Goal: Task Accomplishment & Management: Complete application form

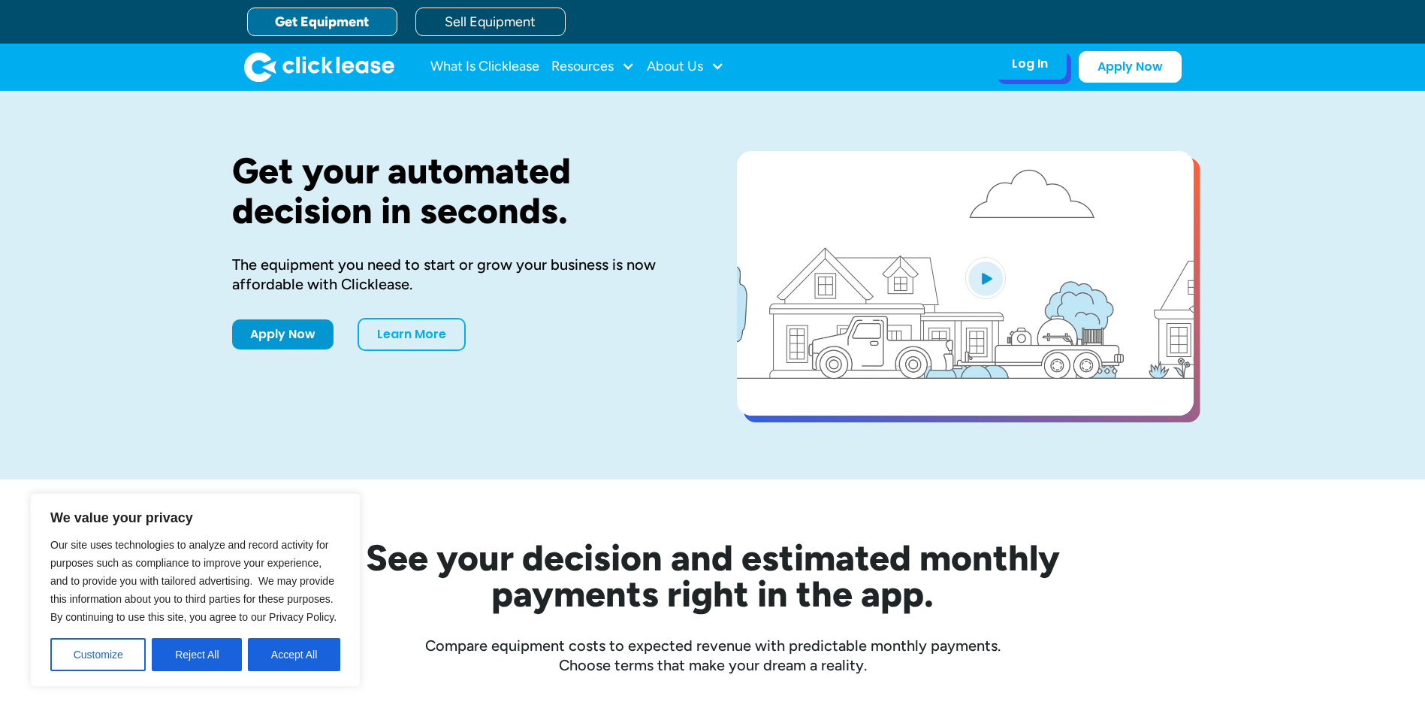
click at [1053, 71] on div "Log In Account login I use Clicklease to get my equipment Partner Portal I offe…" at bounding box center [1030, 64] width 74 height 32
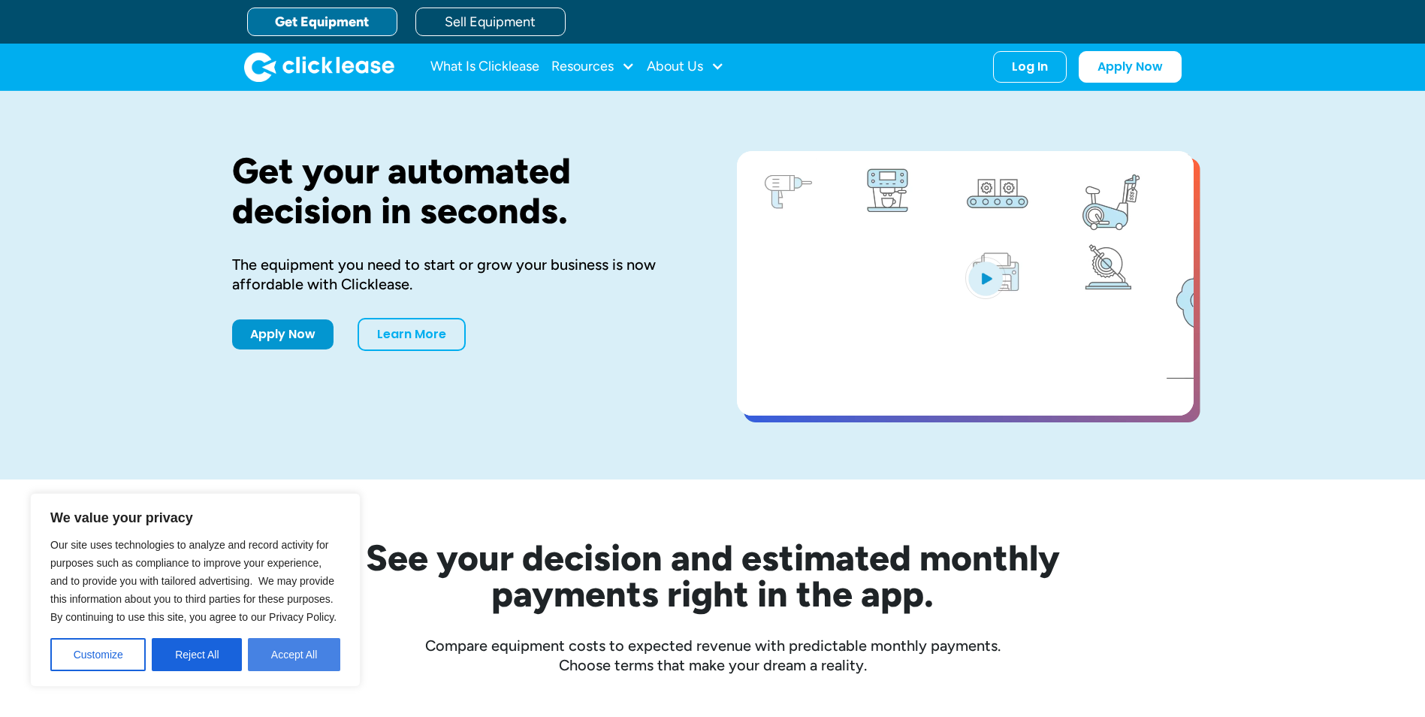
click at [319, 646] on button "Accept All" at bounding box center [294, 654] width 92 height 33
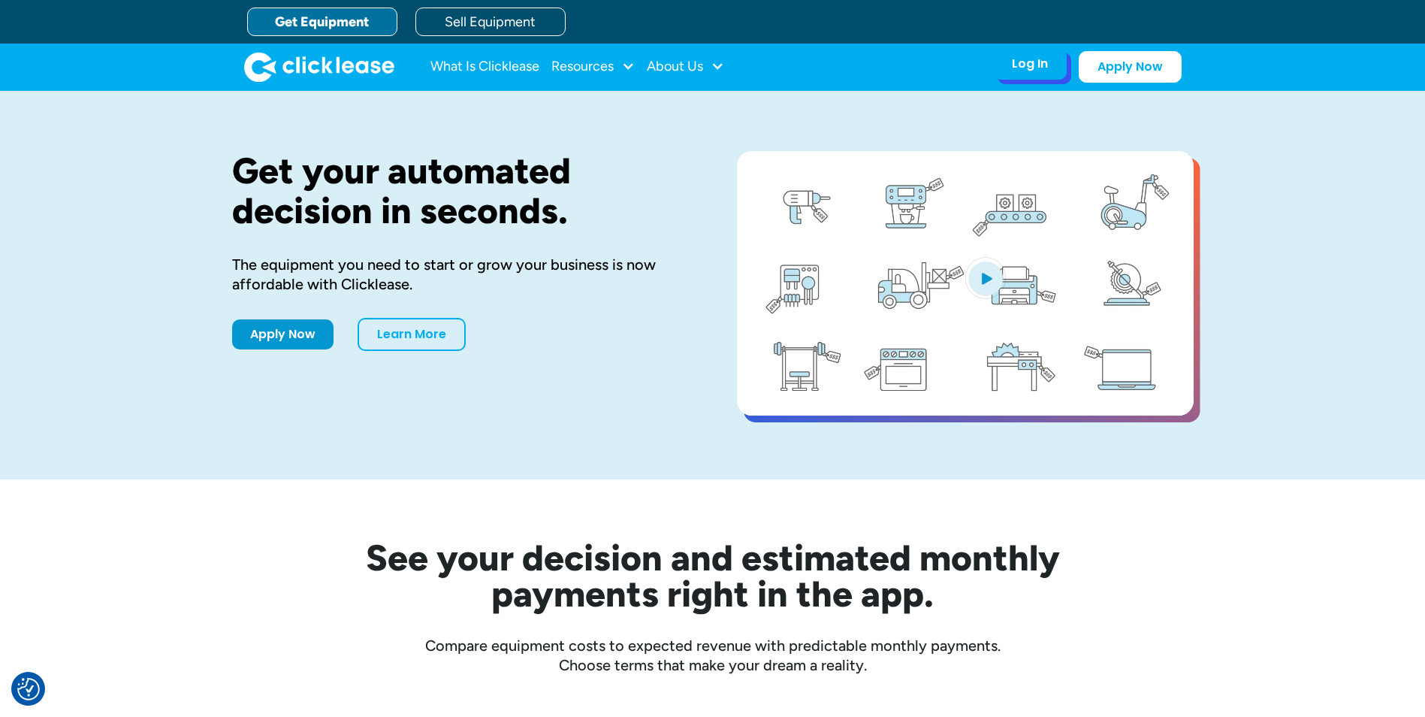
click at [1031, 71] on div "Log In" at bounding box center [1030, 63] width 36 height 15
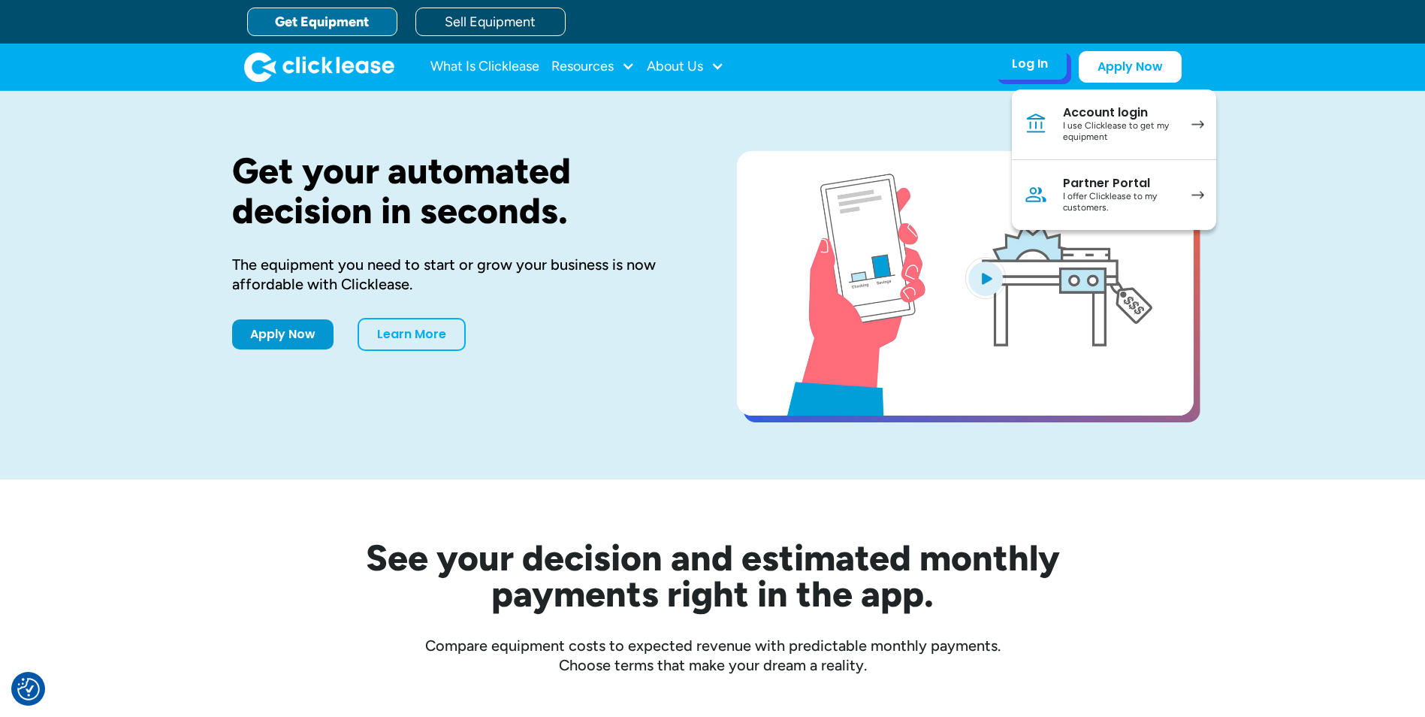
click at [1118, 135] on div "I use Clicklease to get my equipment" at bounding box center [1119, 131] width 113 height 23
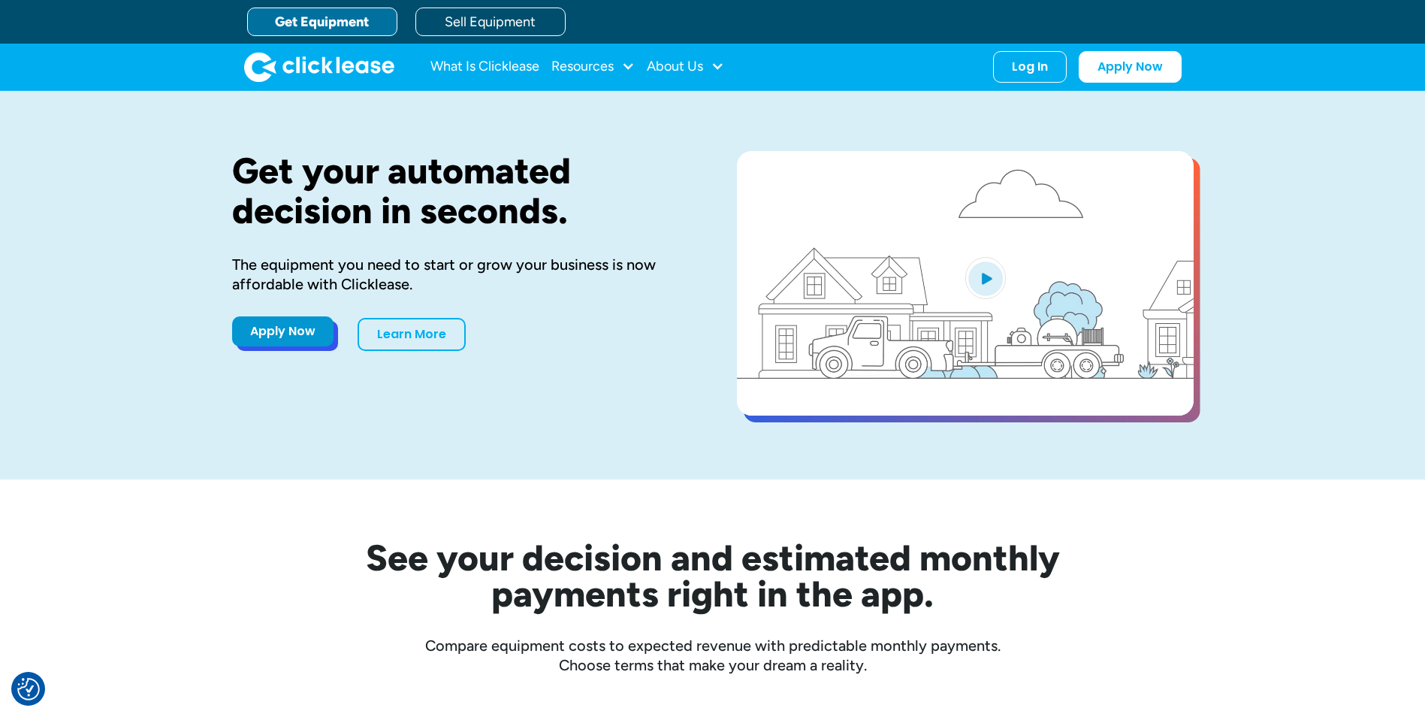
click at [295, 337] on link "Apply Now" at bounding box center [282, 331] width 101 height 30
